Goal: Navigation & Orientation: Find specific page/section

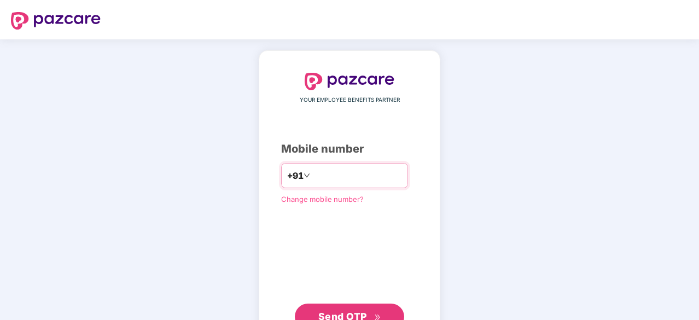
type input "**********"
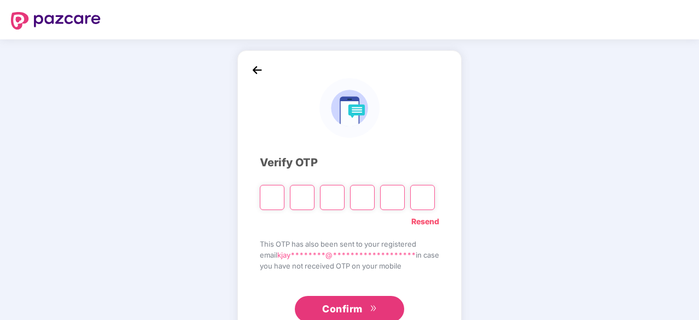
type input "*"
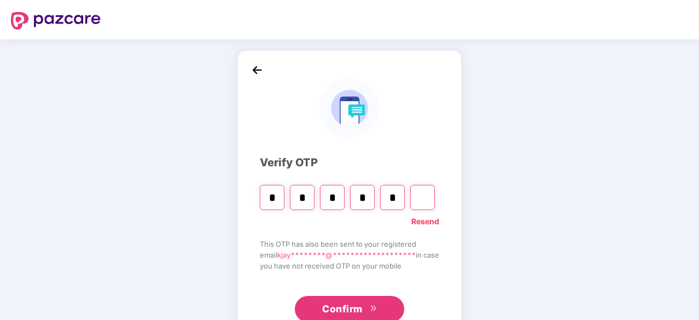
type input "*"
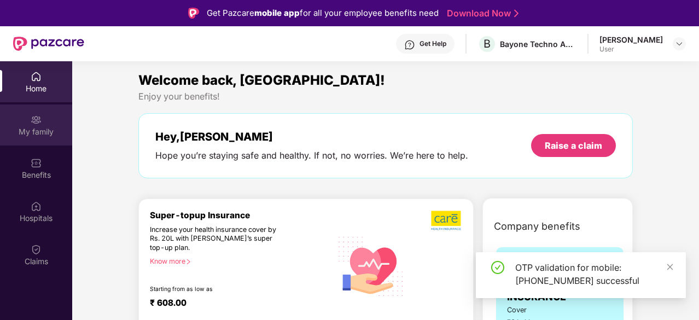
click at [22, 123] on div "My family" at bounding box center [36, 124] width 72 height 41
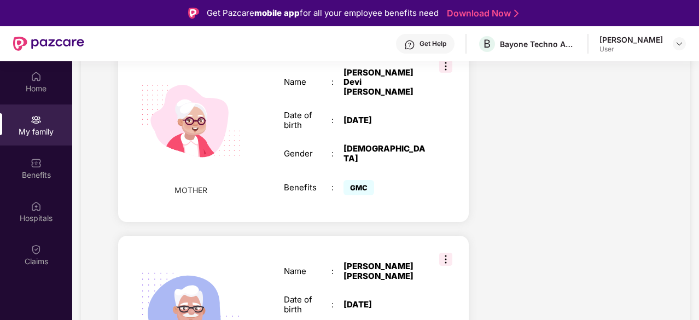
scroll to position [896, 0]
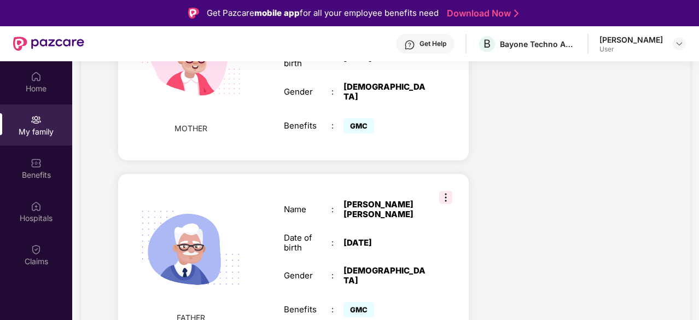
click at [450, 191] on img at bounding box center [445, 197] width 13 height 13
click at [231, 225] on img at bounding box center [190, 248] width 126 height 126
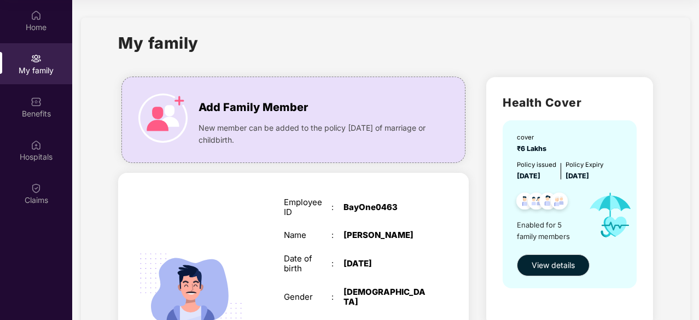
scroll to position [0, 0]
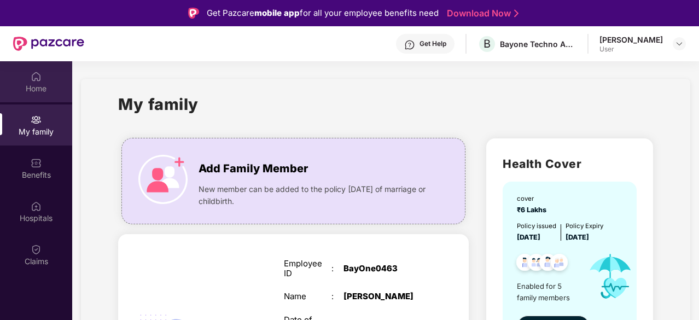
click at [45, 69] on div "Home" at bounding box center [36, 81] width 72 height 41
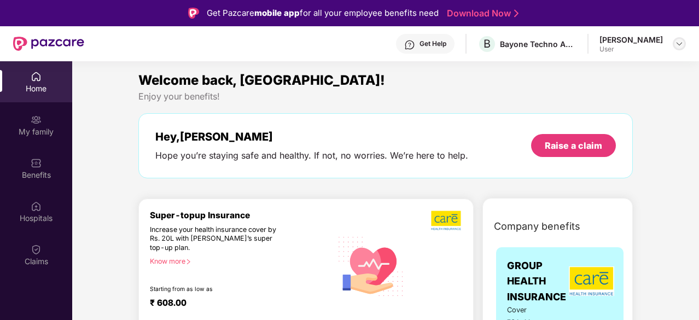
click at [679, 47] on img at bounding box center [679, 43] width 9 height 9
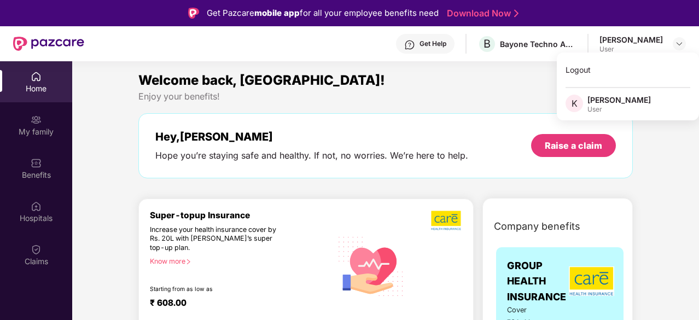
click at [468, 96] on div "Enjoy your benefits!" at bounding box center [385, 96] width 495 height 11
